Goal: Task Accomplishment & Management: Use online tool/utility

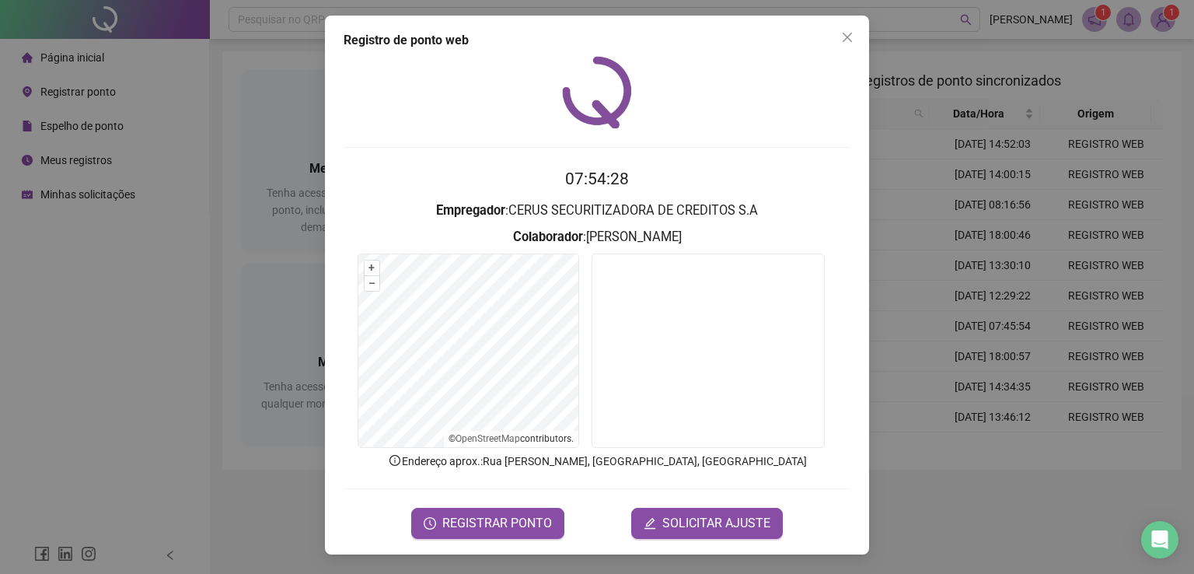
click at [502, 502] on form "07:54:28 Empregador : CERUS SECURITIZADORA DE CREDITOS [PERSON_NAME] : [PERSON_…" at bounding box center [597, 352] width 507 height 372
click at [510, 509] on button "REGISTRAR PONTO" at bounding box center [487, 523] width 153 height 31
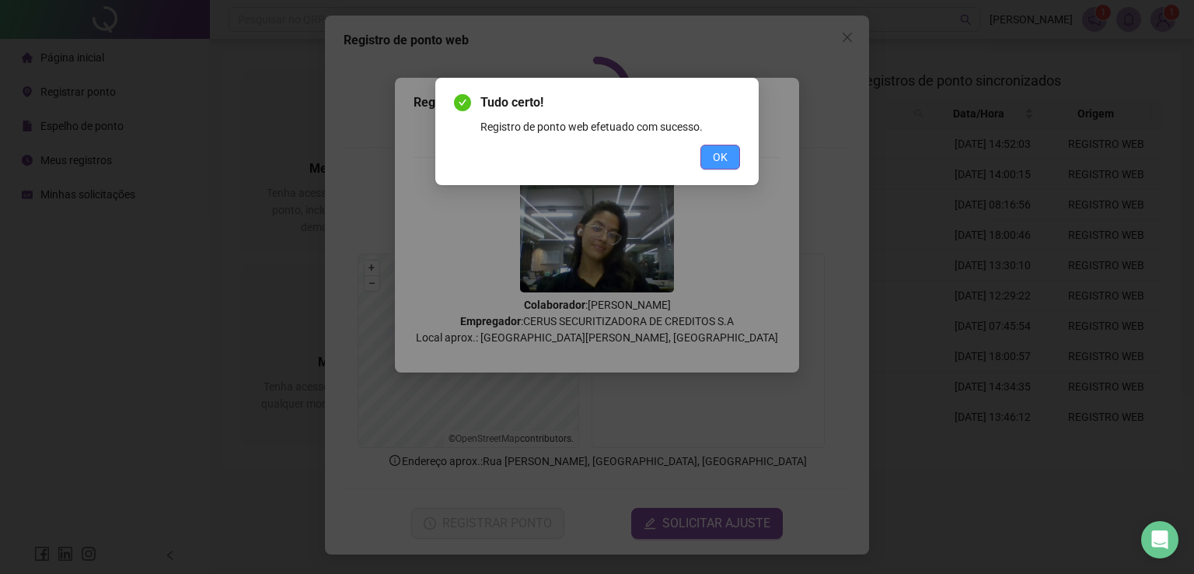
click at [724, 158] on span "OK" at bounding box center [720, 157] width 15 height 17
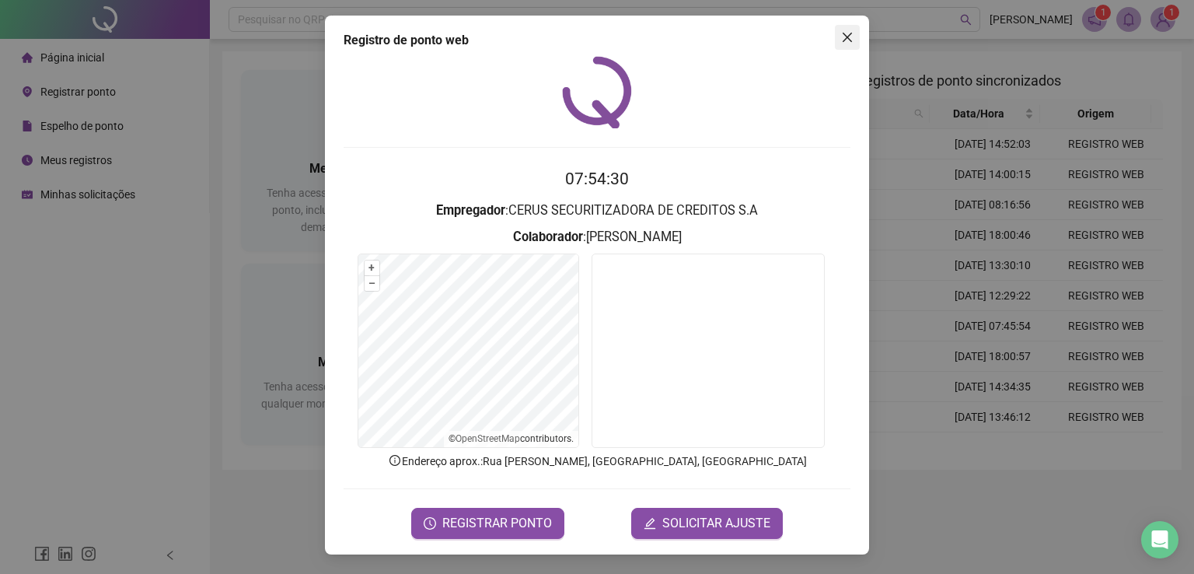
click at [846, 37] on icon "close" at bounding box center [847, 37] width 9 height 9
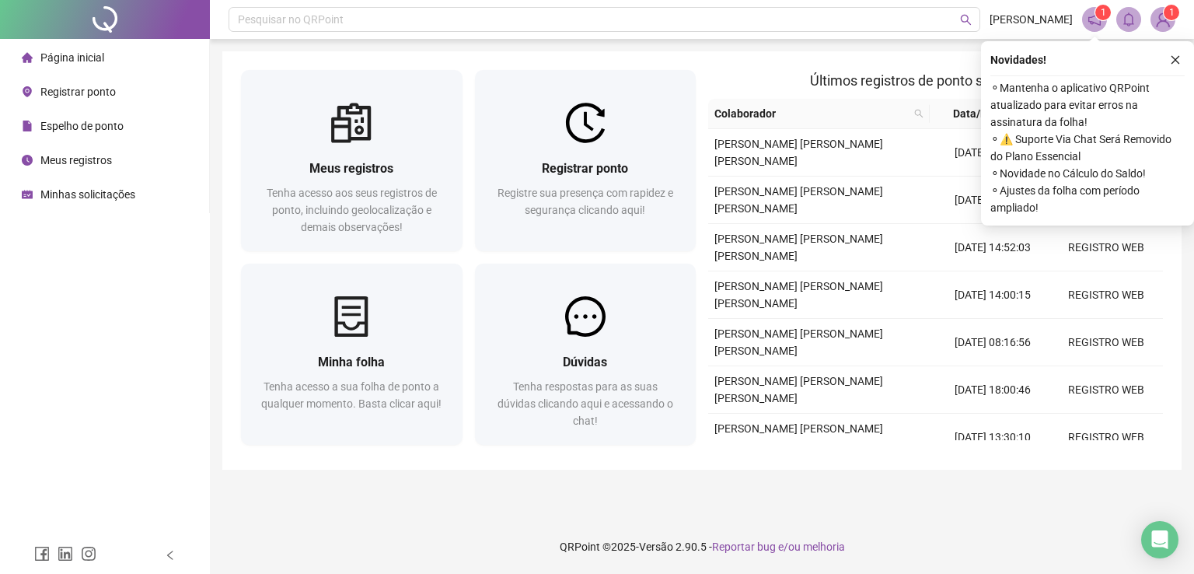
click at [1169, 66] on button "button" at bounding box center [1175, 60] width 19 height 19
